Goal: Find specific page/section: Find specific page/section

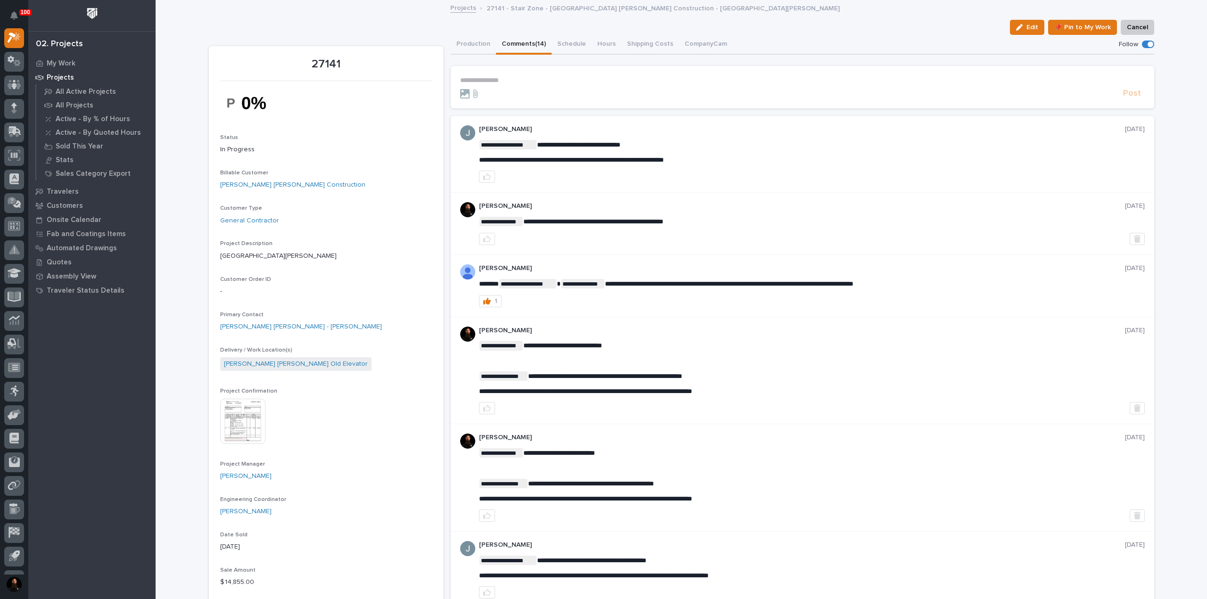
click at [573, 6] on p "27141 - Stair Zone - [GEOGRAPHIC_DATA] [PERSON_NAME] Construction - [GEOGRAPHIC…" at bounding box center [663, 7] width 353 height 10
drag, startPoint x: 573, startPoint y: 6, endPoint x: 577, endPoint y: 10, distance: 6.3
click at [574, 7] on p "27141 - Stair Zone - [GEOGRAPHIC_DATA] [PERSON_NAME] Construction - [GEOGRAPHIC…" at bounding box center [663, 7] width 353 height 10
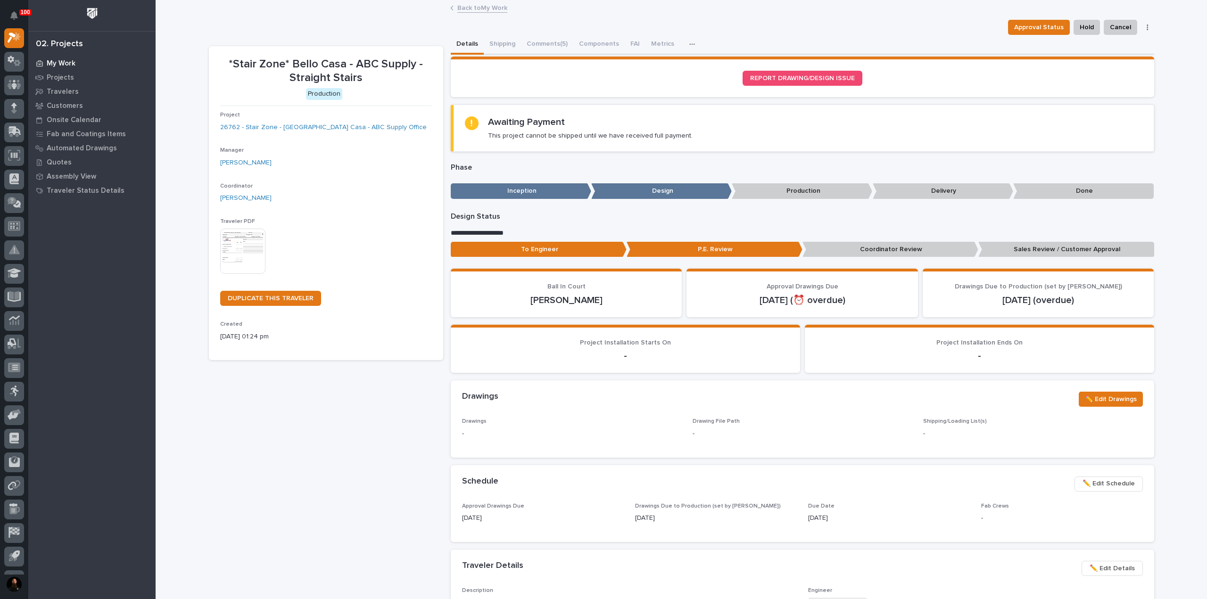
click at [66, 62] on p "My Work" at bounding box center [61, 63] width 29 height 8
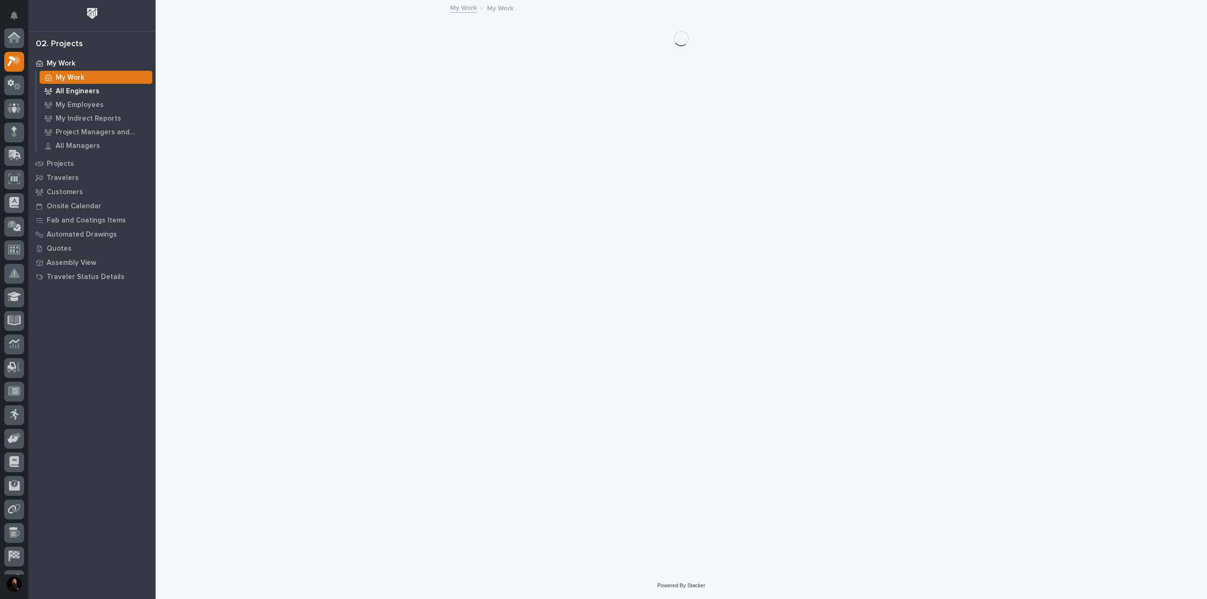
scroll to position [24, 0]
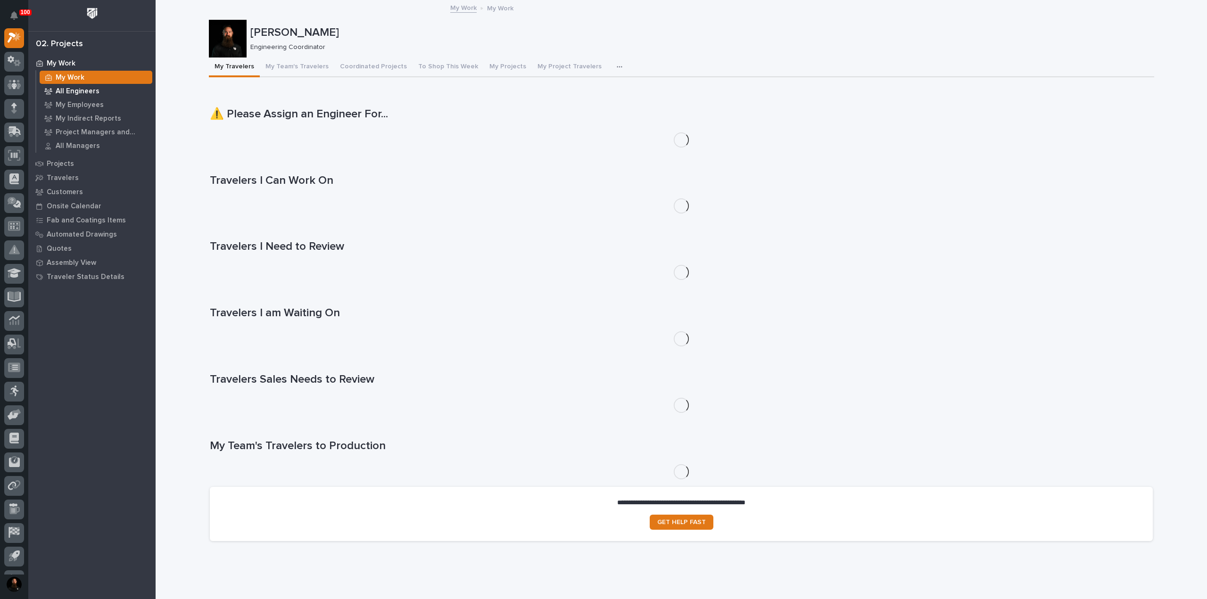
click at [70, 89] on p "All Engineers" at bounding box center [78, 91] width 44 height 8
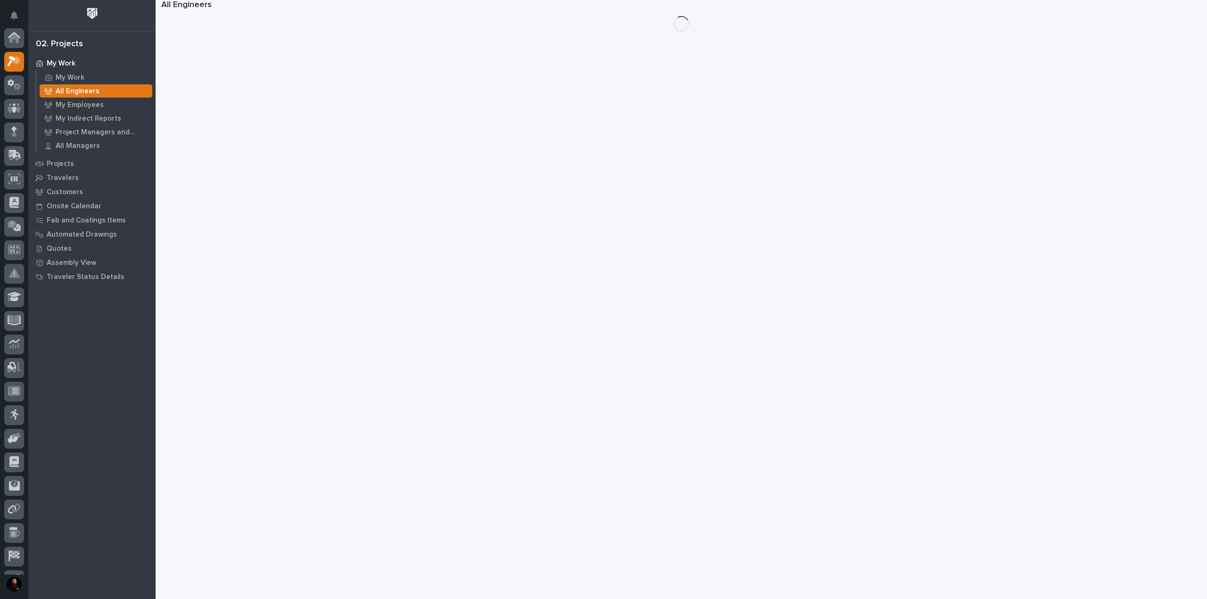
scroll to position [24, 0]
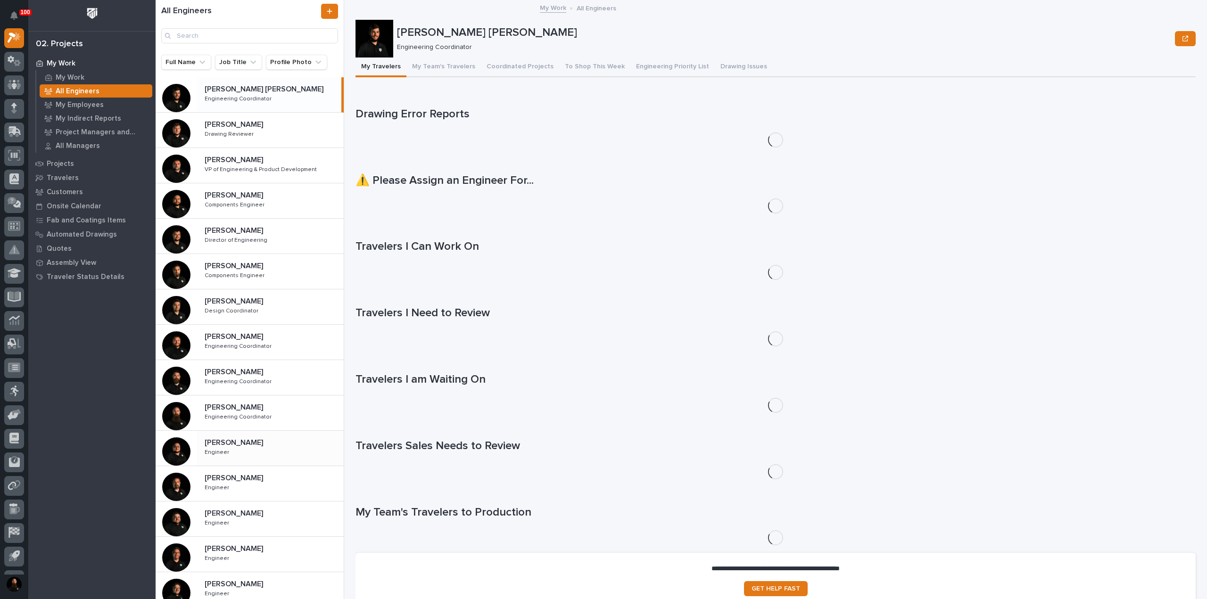
click at [248, 453] on div "[PERSON_NAME] [PERSON_NAME] Engineer Engineer" at bounding box center [270, 448] width 147 height 27
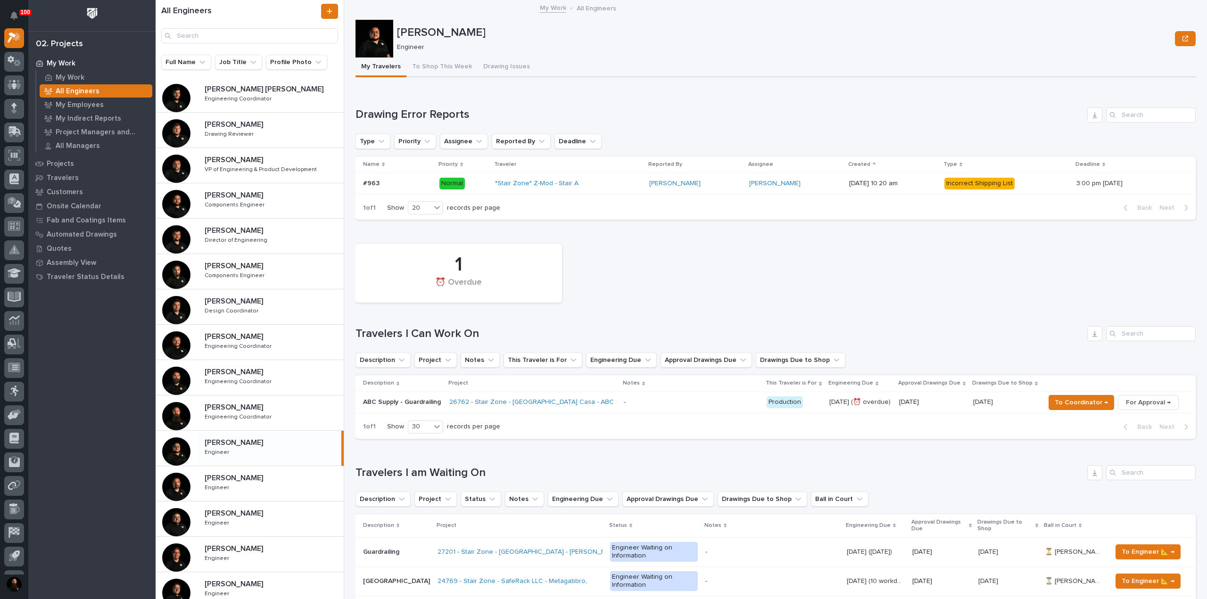
scroll to position [63, 0]
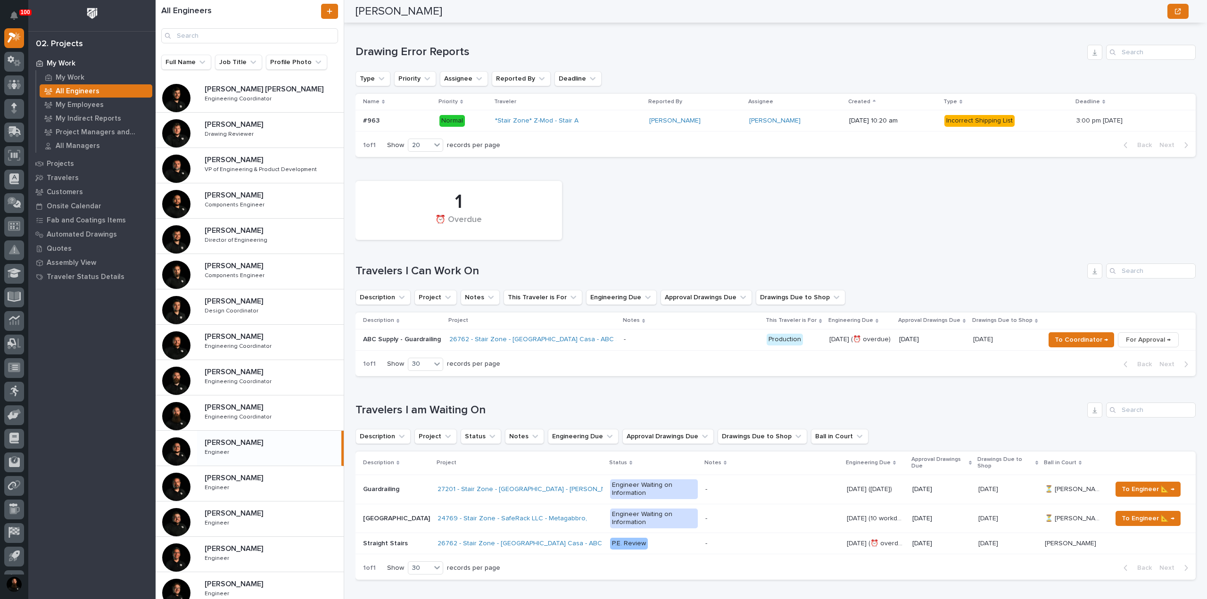
click at [449, 273] on h1 "Travelers I Can Work On" at bounding box center [720, 272] width 728 height 14
drag, startPoint x: 449, startPoint y: 273, endPoint x: 442, endPoint y: 257, distance: 16.9
click at [443, 258] on div "1 ⏰ Overdue Travelers I Can Work On Description Project Notes This Traveler is …" at bounding box center [776, 276] width 840 height 200
click at [442, 257] on div "1 ⏰ Overdue Travelers I Can Work On Description Project Notes This Traveler is …" at bounding box center [776, 276] width 840 height 200
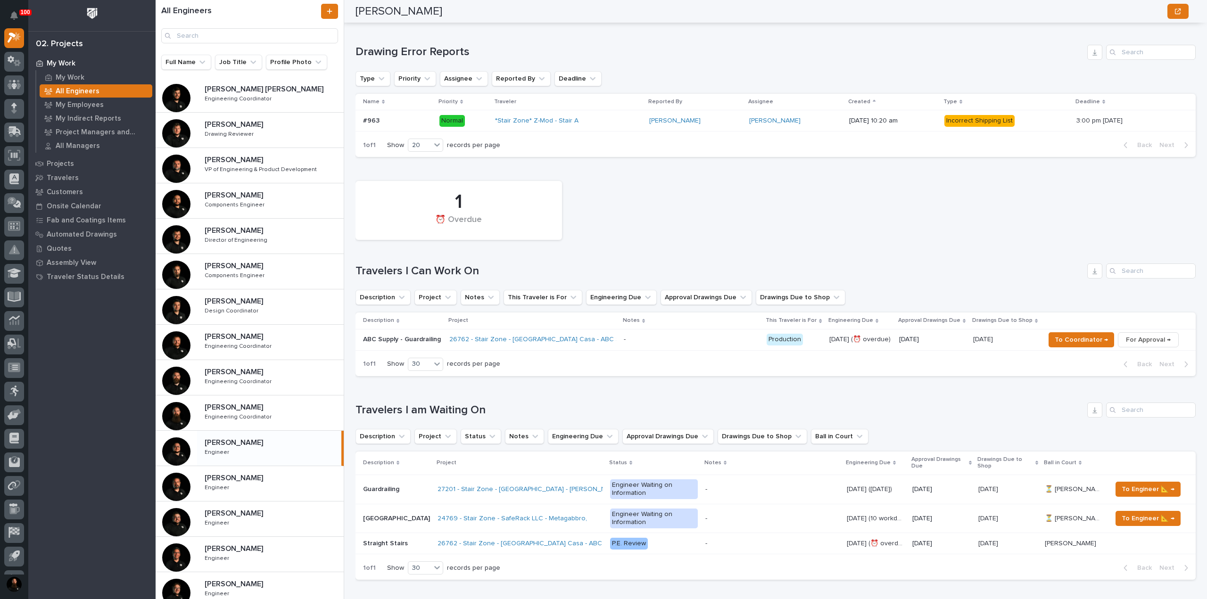
click at [436, 272] on h1 "Travelers I Can Work On" at bounding box center [720, 272] width 728 height 14
drag, startPoint x: 428, startPoint y: 257, endPoint x: 424, endPoint y: 263, distance: 7.1
click at [428, 257] on div "1 ⏰ Overdue Travelers I Can Work On Description Project Notes This Traveler is …" at bounding box center [776, 276] width 840 height 200
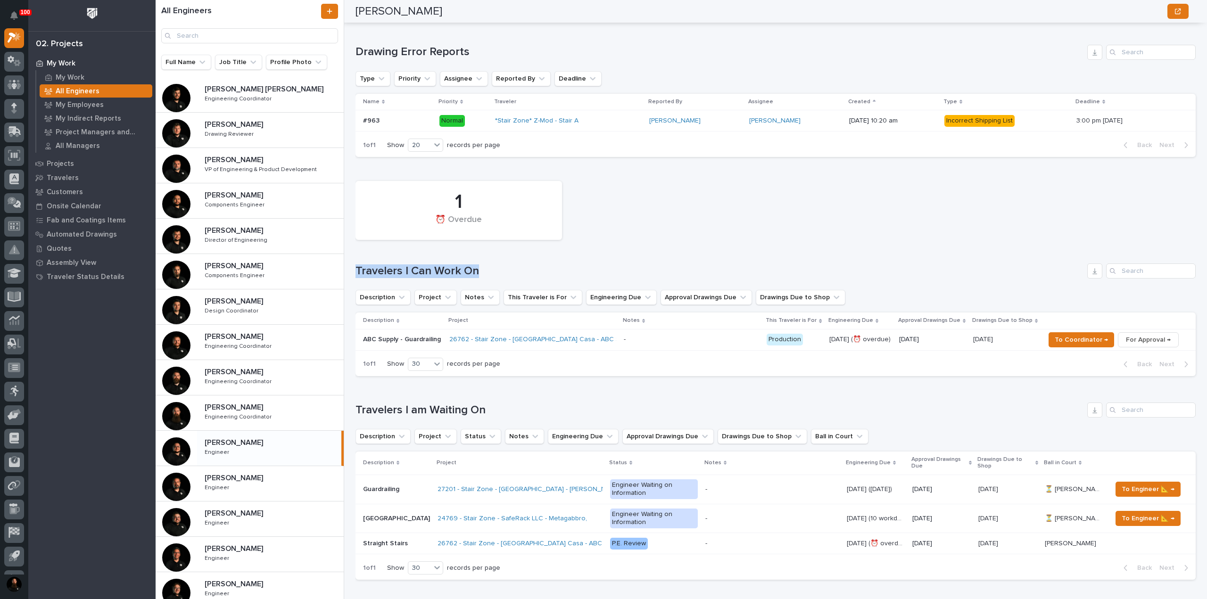
click at [422, 267] on h1 "Travelers I Can Work On" at bounding box center [720, 272] width 728 height 14
click at [419, 261] on div "1 ⏰ Overdue Travelers I Can Work On Description Project Notes This Traveler is …" at bounding box center [776, 276] width 840 height 200
click at [407, 265] on h1 "Travelers I Can Work On" at bounding box center [720, 272] width 728 height 14
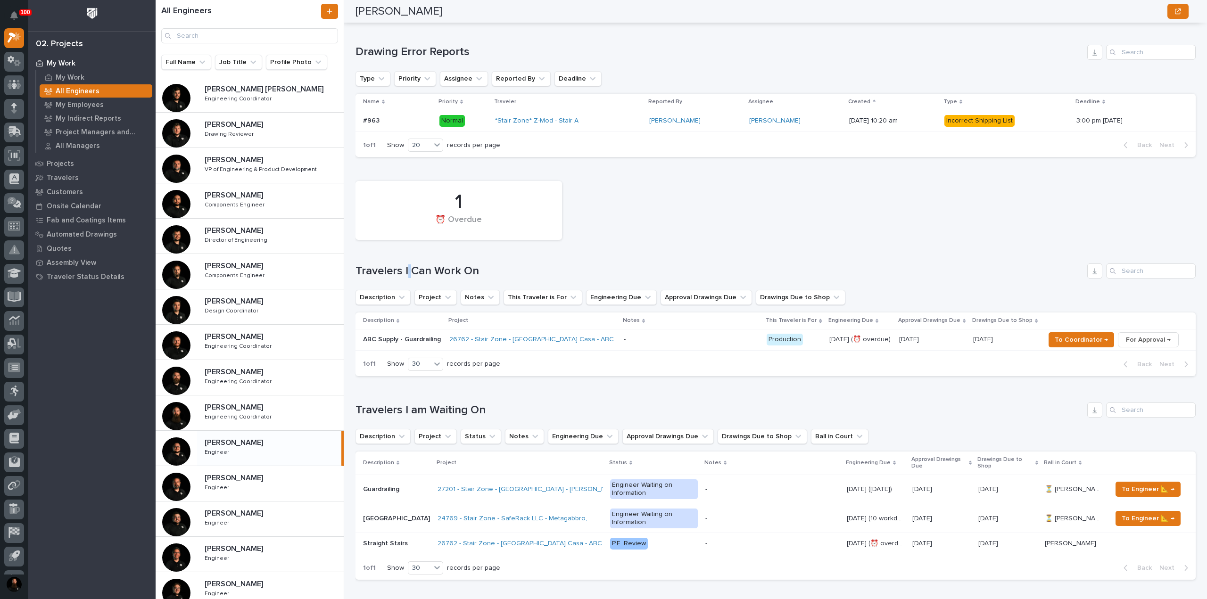
click at [407, 265] on h1 "Travelers I Can Work On" at bounding box center [720, 272] width 728 height 14
click at [409, 252] on div "1 ⏰ Overdue Travelers I Can Work On Description Project Notes This Traveler is …" at bounding box center [776, 276] width 840 height 200
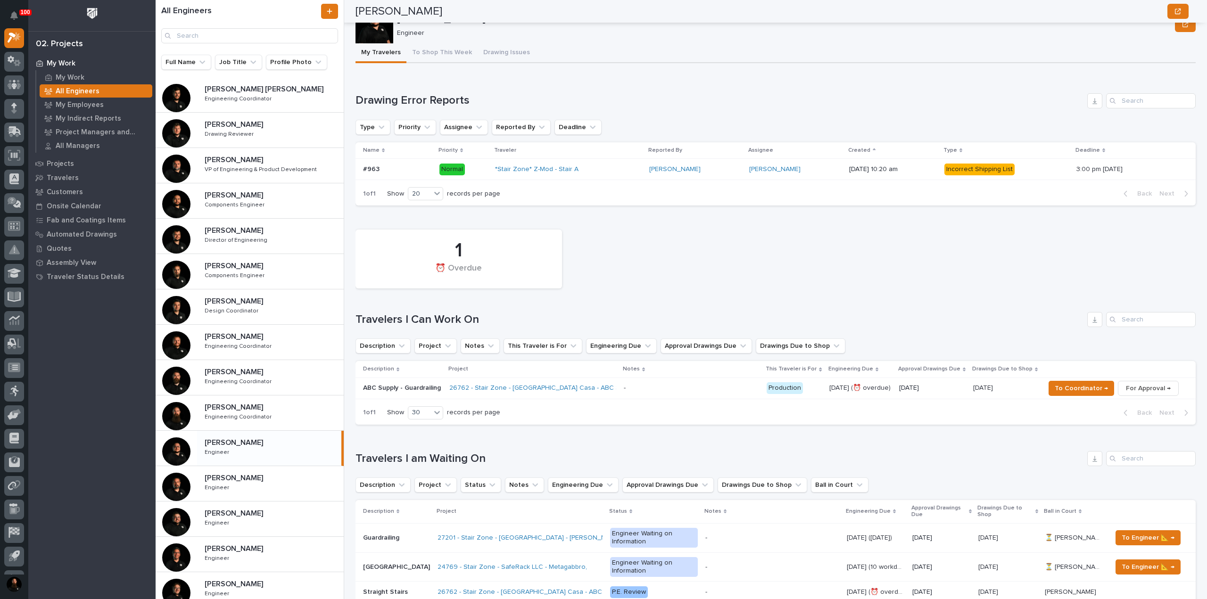
scroll to position [0, 0]
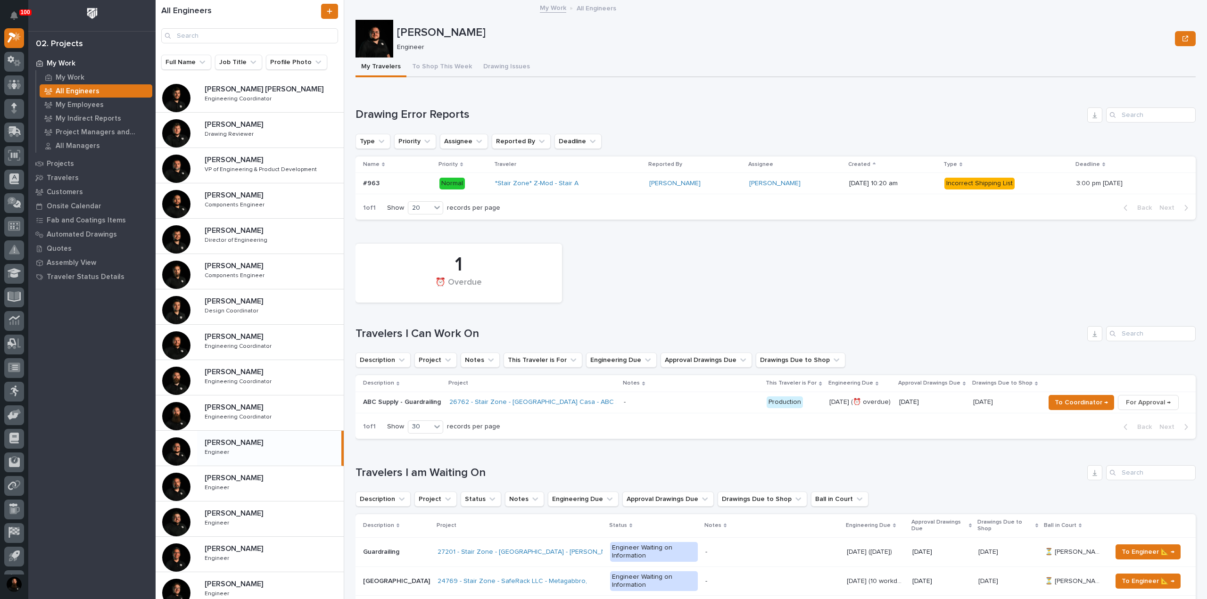
click at [440, 329] on h1 "Travelers I Can Work On" at bounding box center [720, 334] width 728 height 14
click at [441, 332] on h1 "Travelers I Can Work On" at bounding box center [720, 334] width 728 height 14
click at [430, 317] on div "1 ⏰ Overdue Travelers I Can Work On Description Project Notes This Traveler is …" at bounding box center [776, 339] width 840 height 200
click at [418, 31] on p "[PERSON_NAME]" at bounding box center [784, 33] width 774 height 14
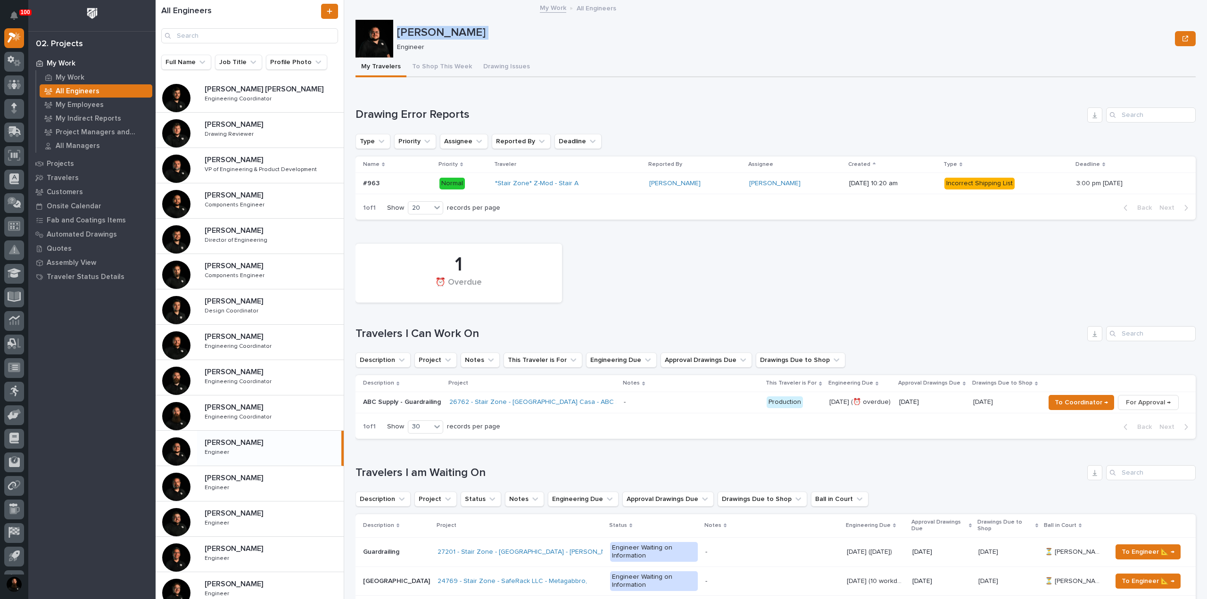
drag, startPoint x: 418, startPoint y: 31, endPoint x: 416, endPoint y: 25, distance: 6.1
click at [417, 28] on p "[PERSON_NAME]" at bounding box center [784, 33] width 774 height 14
click at [416, 25] on div "[PERSON_NAME]" at bounding box center [784, 32] width 774 height 16
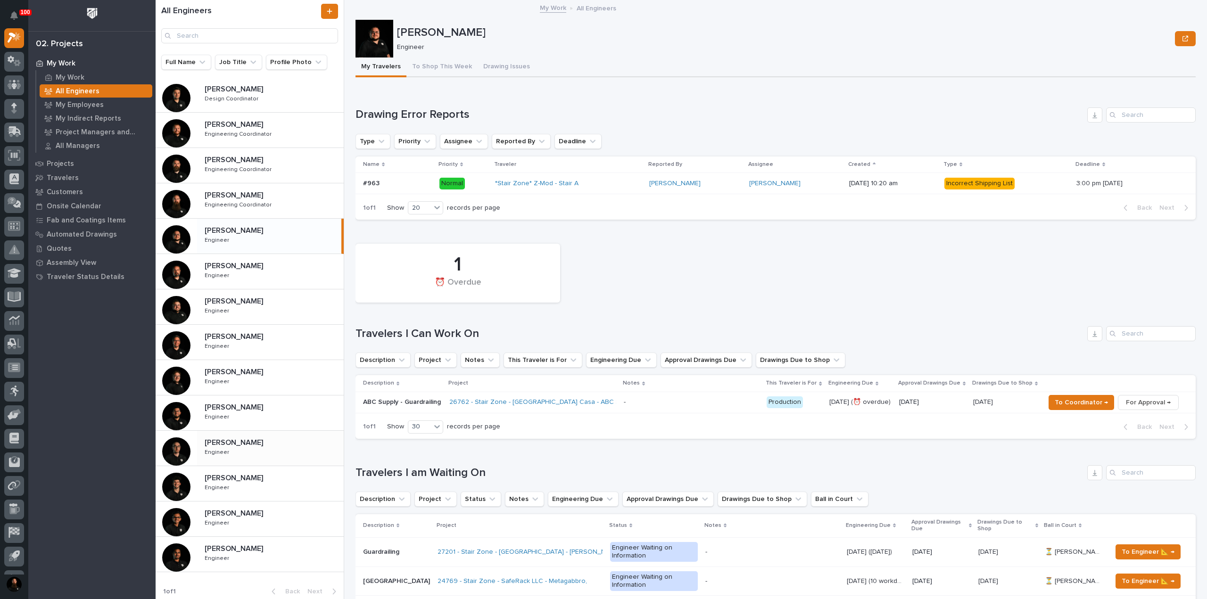
scroll to position [213, 0]
click at [260, 444] on p at bounding box center [272, 442] width 135 height 9
click at [247, 404] on p "[PERSON_NAME]" at bounding box center [235, 405] width 60 height 11
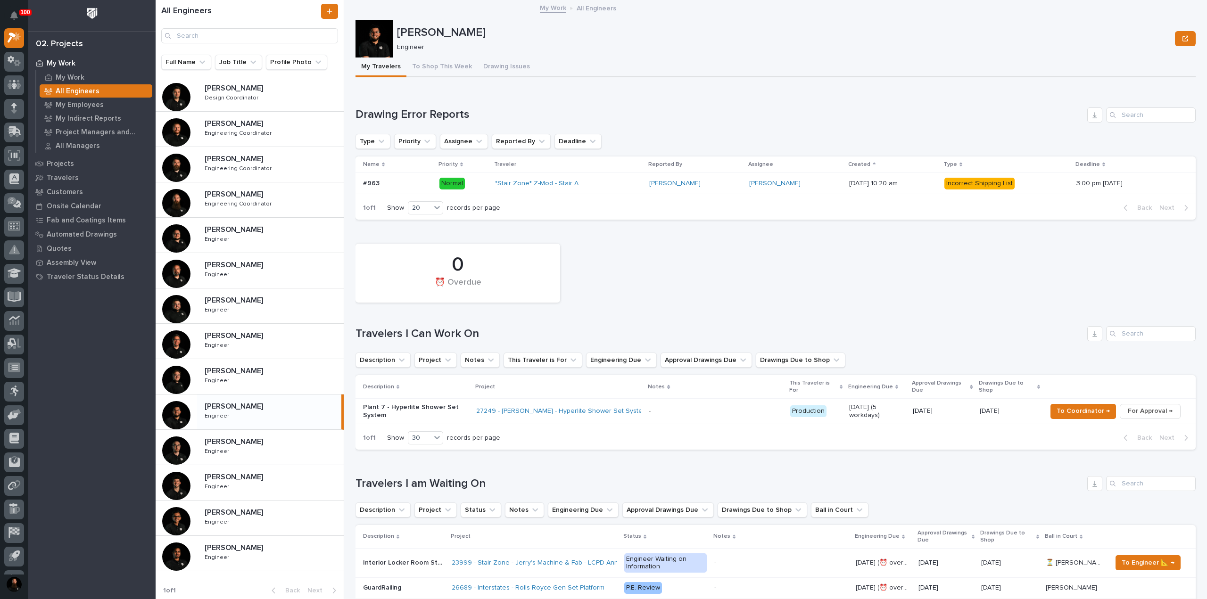
click at [456, 112] on h1 "Drawing Error Reports" at bounding box center [720, 115] width 728 height 14
click at [455, 103] on div "Loading... Saving… Drawing Error Reports Type Priority Assignee Reported By Dea…" at bounding box center [776, 158] width 840 height 139
click at [457, 113] on h1 "Drawing Error Reports" at bounding box center [720, 115] width 728 height 14
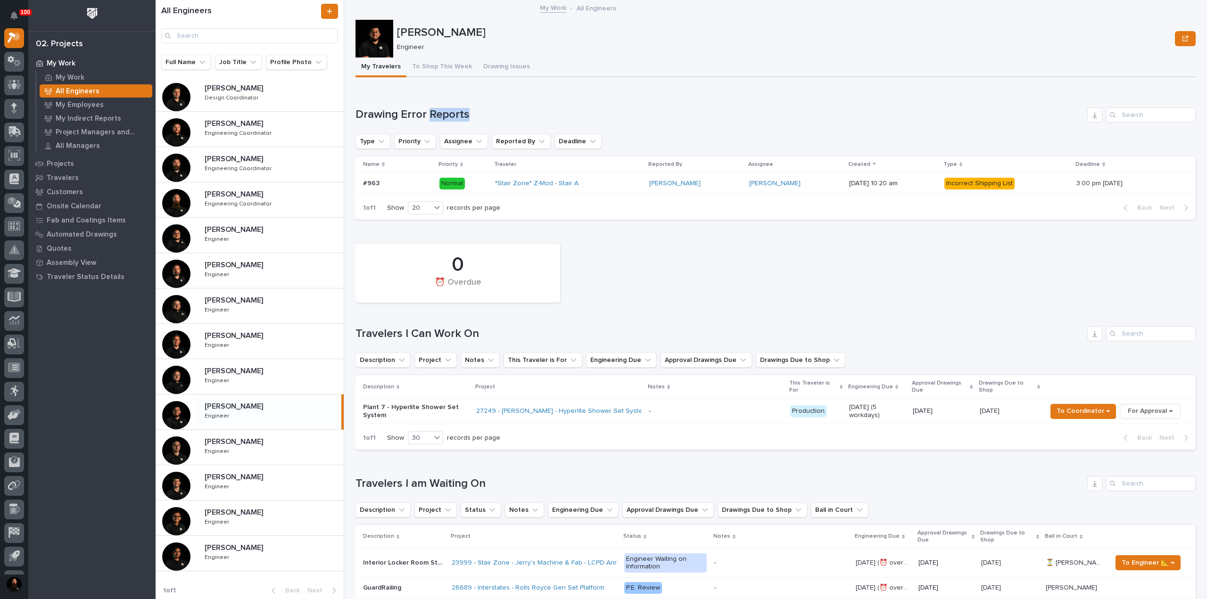
click at [457, 113] on h1 "Drawing Error Reports" at bounding box center [720, 115] width 728 height 14
drag, startPoint x: 457, startPoint y: 113, endPoint x: 457, endPoint y: 107, distance: 6.1
click at [457, 113] on h1 "Drawing Error Reports" at bounding box center [720, 115] width 728 height 14
click at [457, 106] on div "Loading... Saving… Drawing Error Reports Type Priority Assignee Reported By Dea…" at bounding box center [776, 158] width 840 height 139
click at [454, 113] on h1 "Drawing Error Reports" at bounding box center [720, 115] width 728 height 14
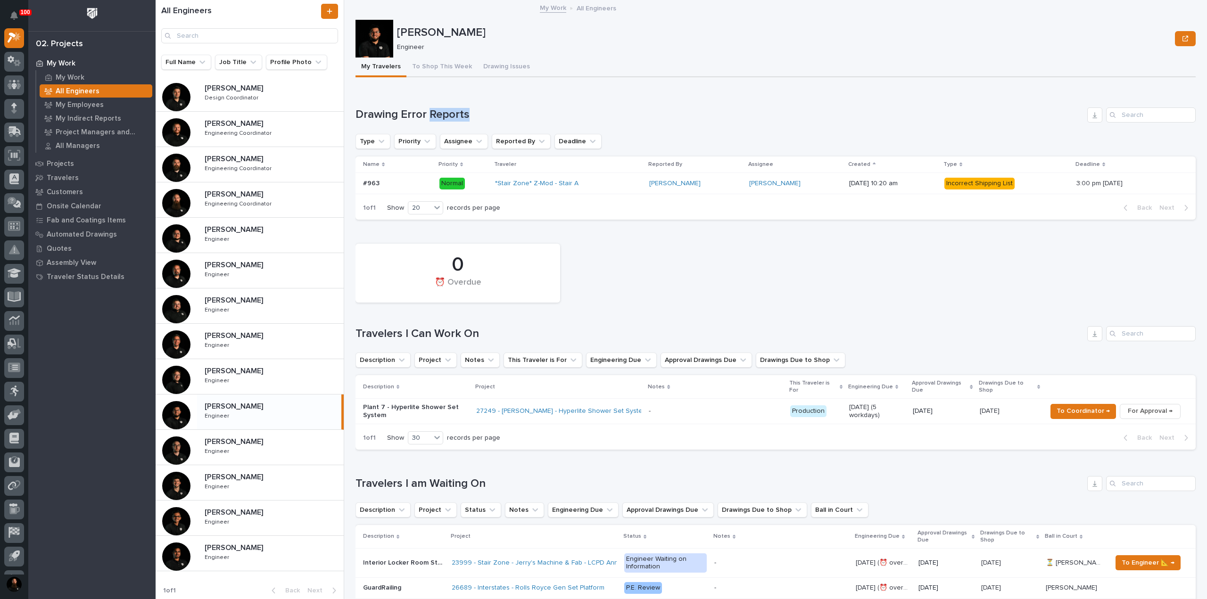
click at [454, 113] on h1 "Drawing Error Reports" at bounding box center [720, 115] width 728 height 14
click at [454, 114] on h1 "Drawing Error Reports" at bounding box center [720, 115] width 728 height 14
click at [452, 104] on div "Loading... Saving… Drawing Error Reports Type Priority Assignee Reported By Dea…" at bounding box center [776, 158] width 840 height 139
